Goal: Task Accomplishment & Management: Manage account settings

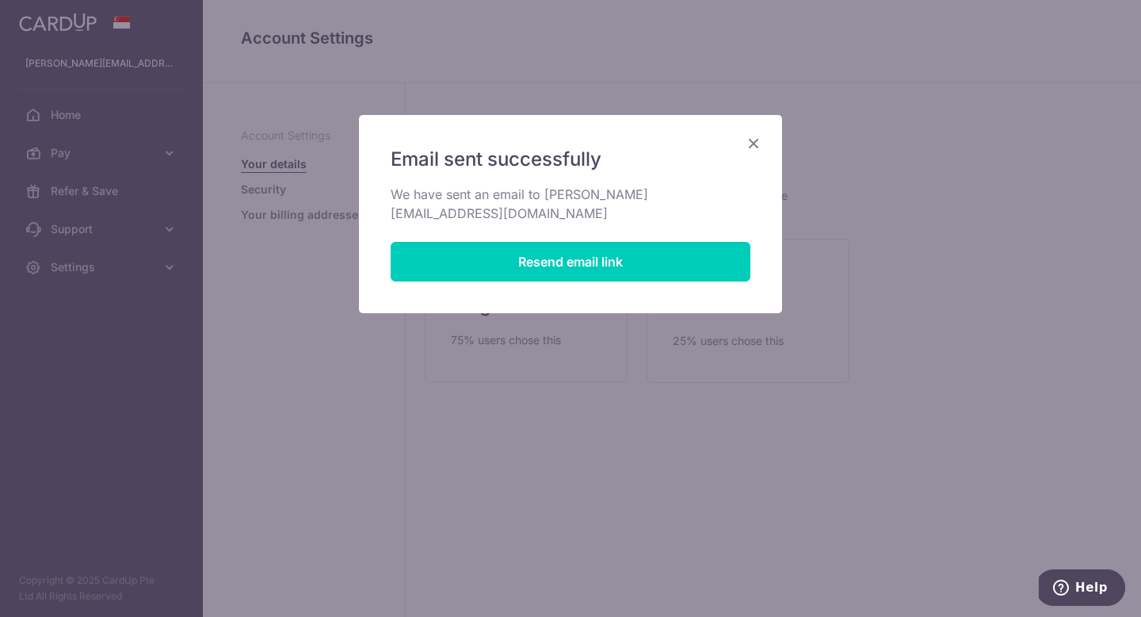
drag, startPoint x: 758, startPoint y: 143, endPoint x: 717, endPoint y: 143, distance: 40.4
click at [758, 143] on icon "Close" at bounding box center [753, 143] width 19 height 20
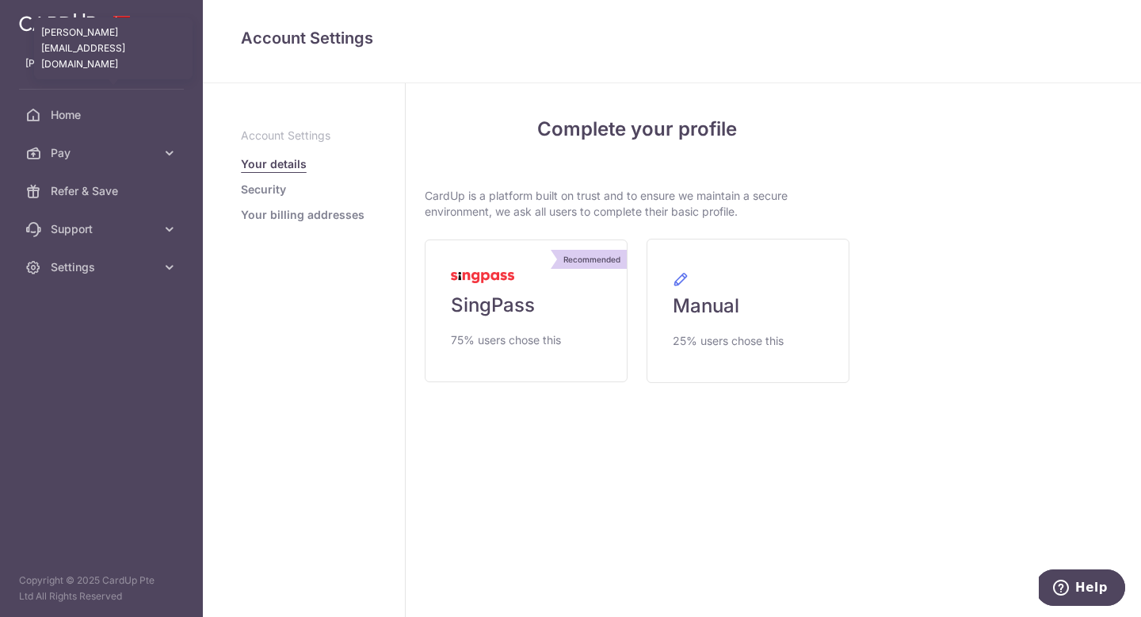
click at [128, 67] on p "valerie.meiyan@gmail.com" at bounding box center [101, 63] width 152 height 16
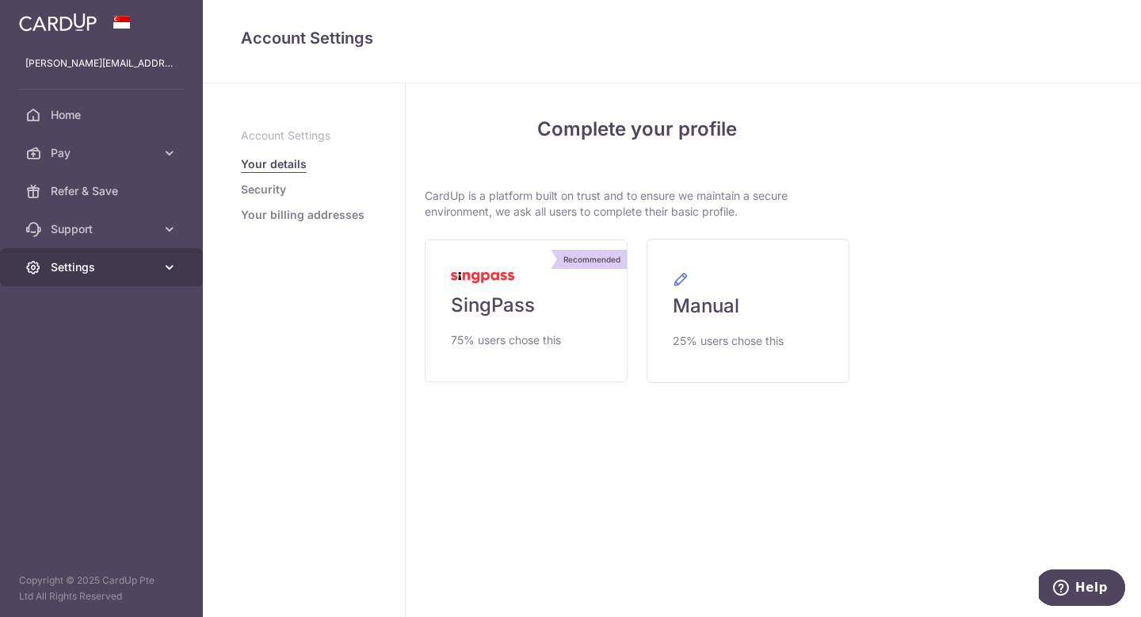
click at [113, 269] on span "Settings" at bounding box center [103, 267] width 105 height 16
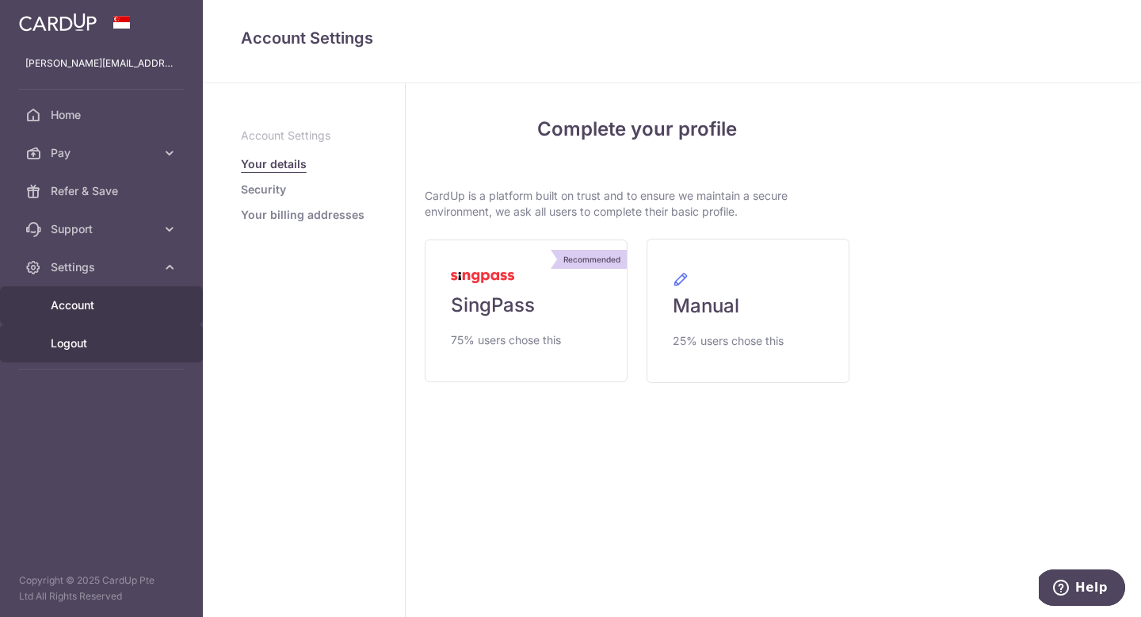
click at [77, 344] on span "Logout" at bounding box center [103, 343] width 105 height 16
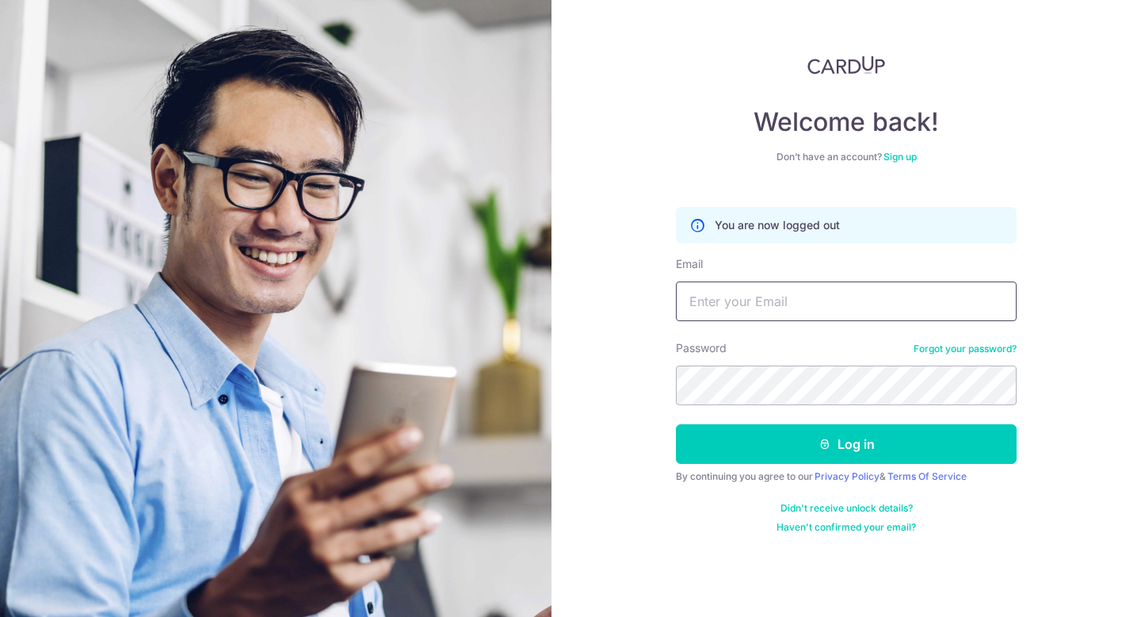
click at [727, 303] on input "Email" at bounding box center [846, 301] width 341 height 40
drag, startPoint x: 729, startPoint y: 301, endPoint x: 723, endPoint y: 342, distance: 41.7
click at [724, 307] on input "valerie.mei@gmail.com" at bounding box center [846, 301] width 341 height 40
type input "[EMAIL_ADDRESS][DOMAIN_NAME]"
click at [928, 349] on link "Forgot your password?" at bounding box center [965, 348] width 103 height 13
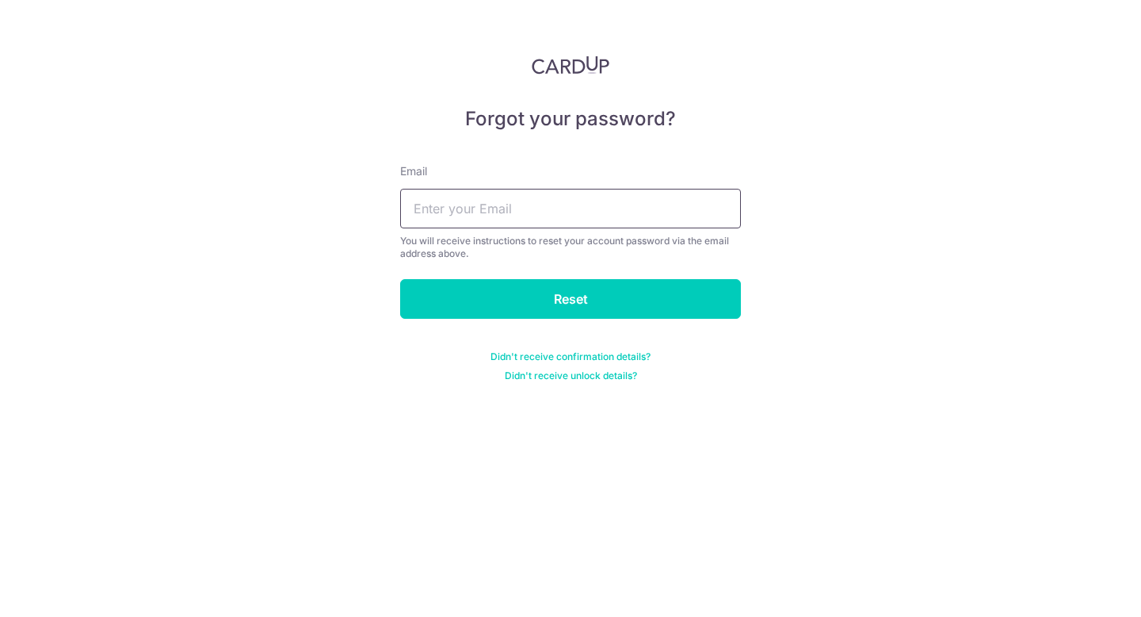
click at [563, 211] on input "text" at bounding box center [570, 209] width 341 height 40
type input "[EMAIL_ADDRESS][DOMAIN_NAME]"
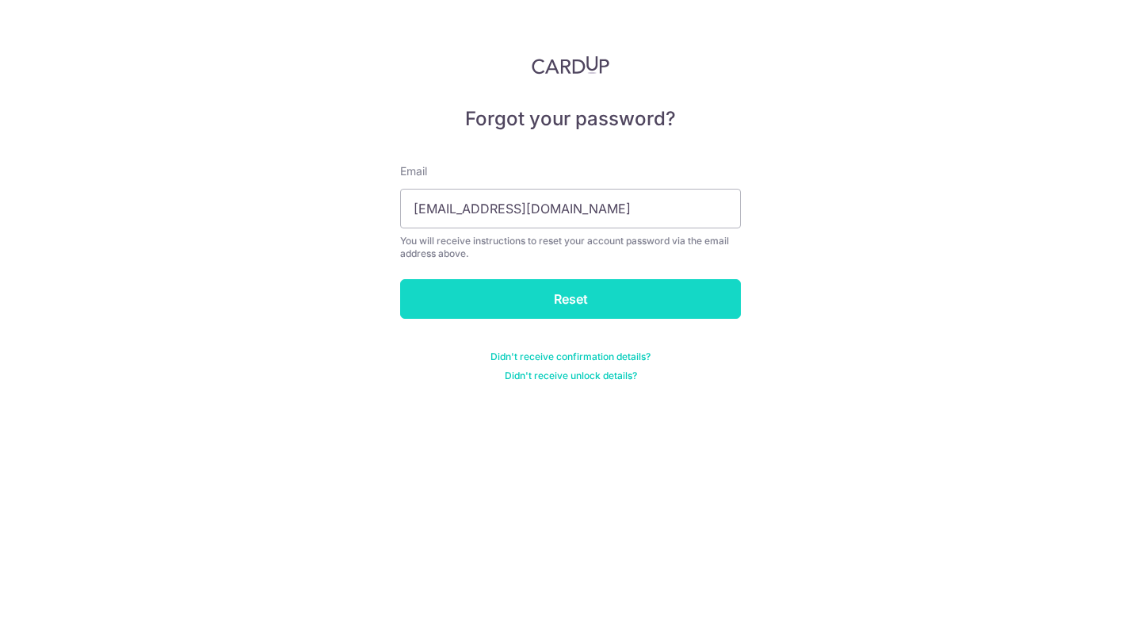
click at [571, 304] on input "Reset" at bounding box center [570, 299] width 341 height 40
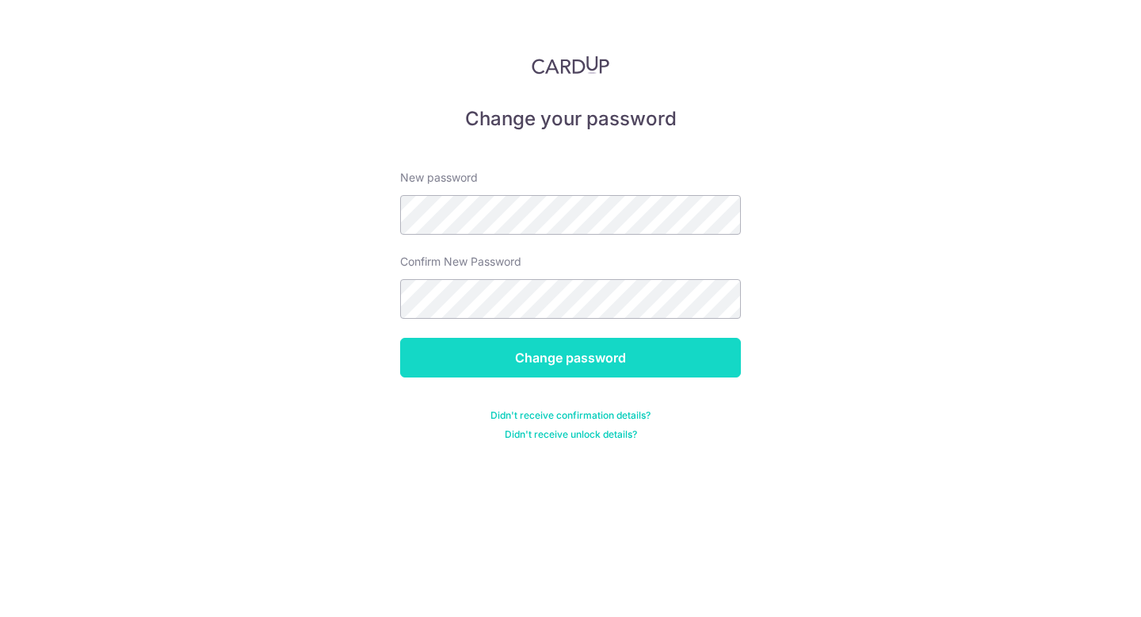
click at [568, 370] on input "Change password" at bounding box center [570, 358] width 341 height 40
